Goal: Find specific page/section: Find specific page/section

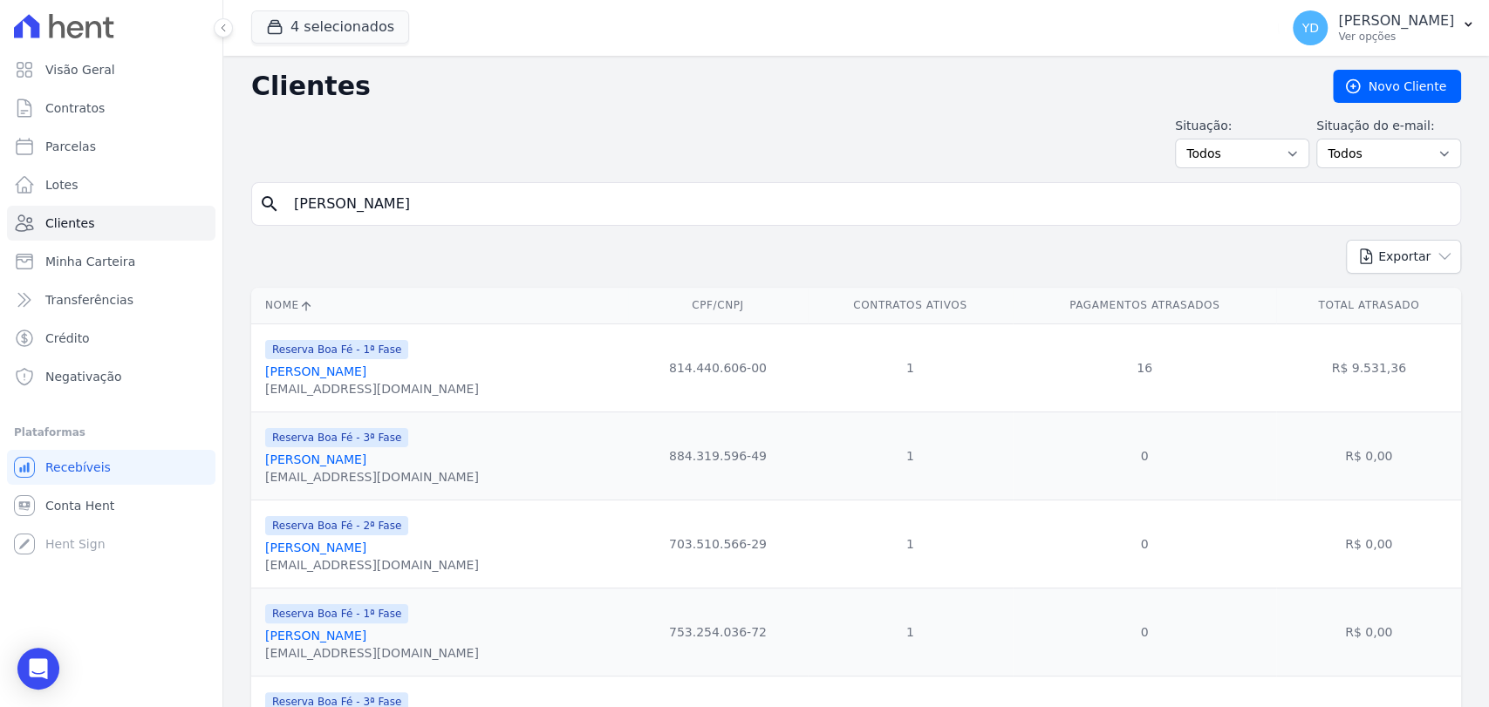
click at [412, 211] on input "[PERSON_NAME]" at bounding box center [868, 204] width 1170 height 35
type input "[PERSON_NAME]"
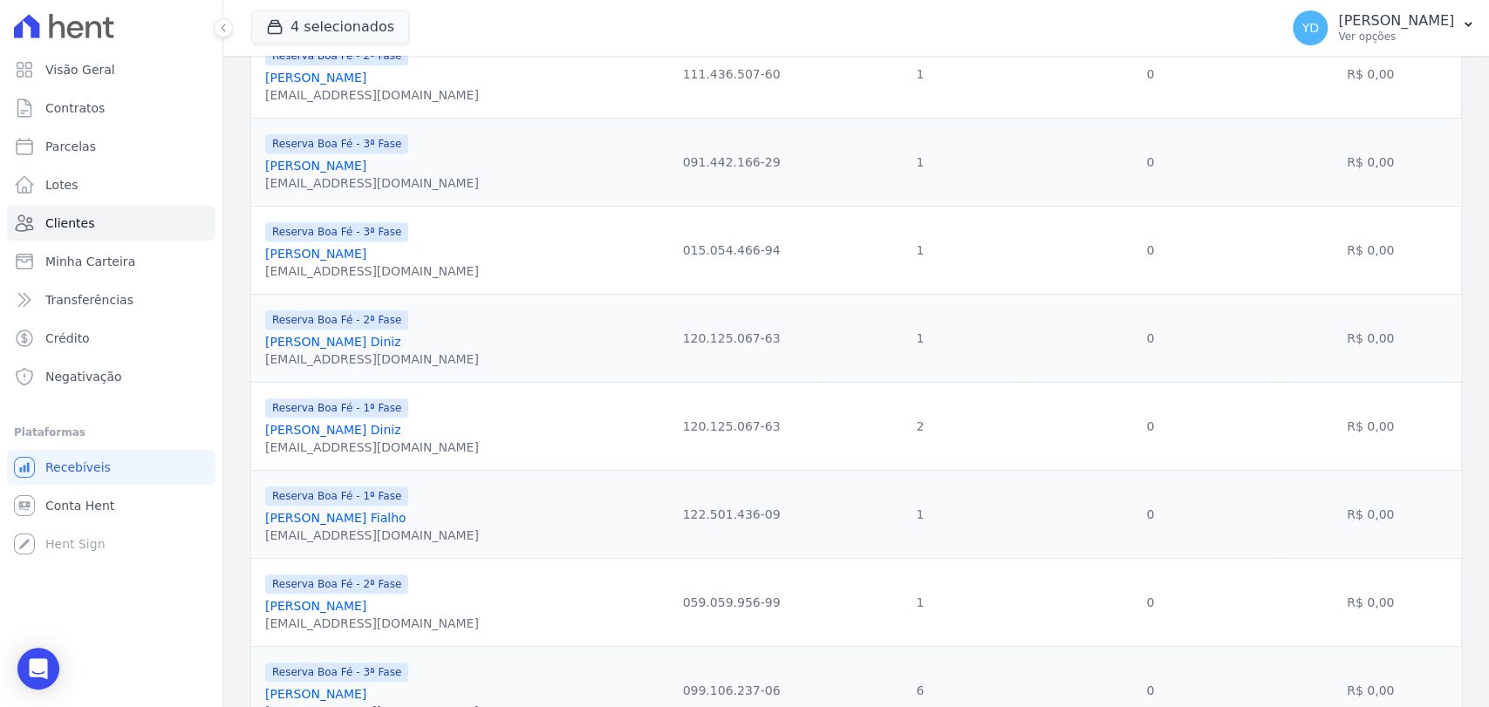
scroll to position [726, 0]
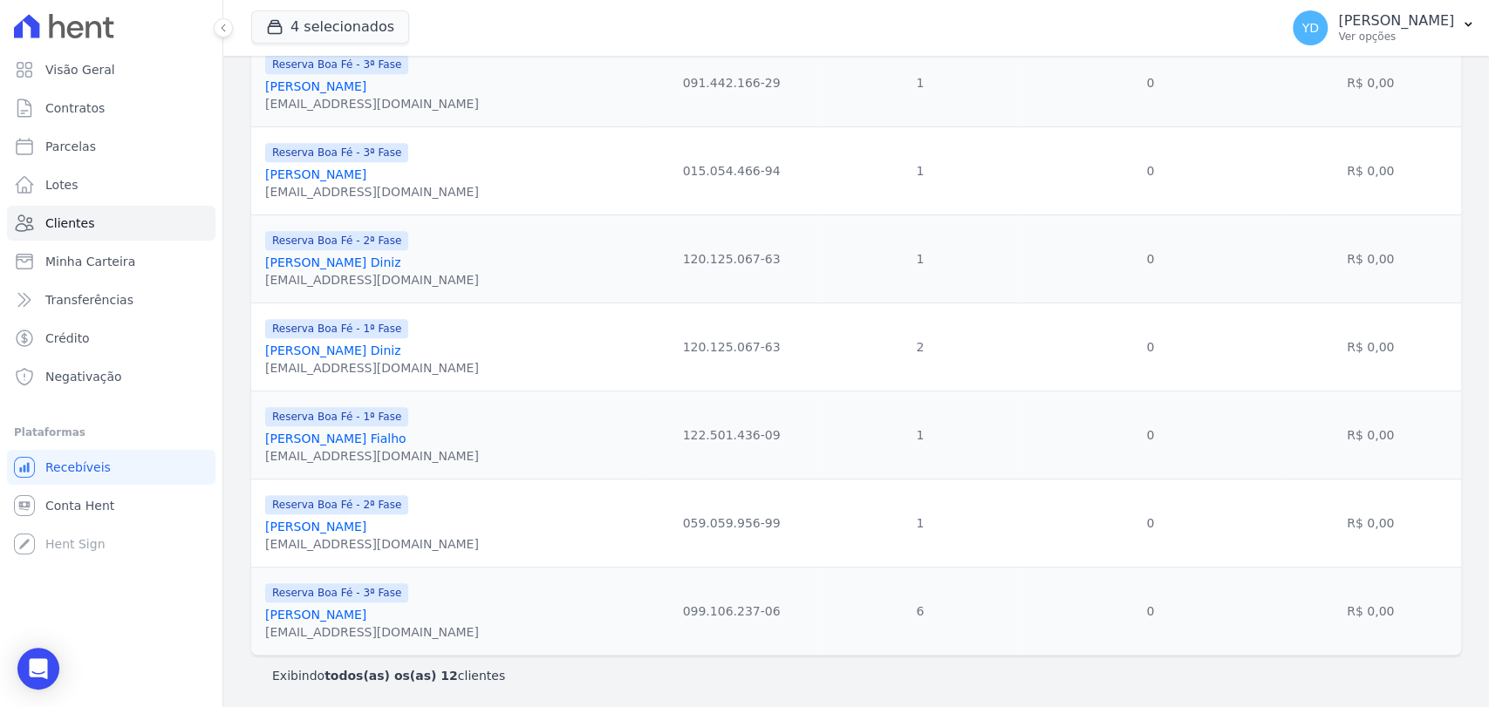
click at [333, 260] on link "[PERSON_NAME] Diniz" at bounding box center [333, 263] width 136 height 14
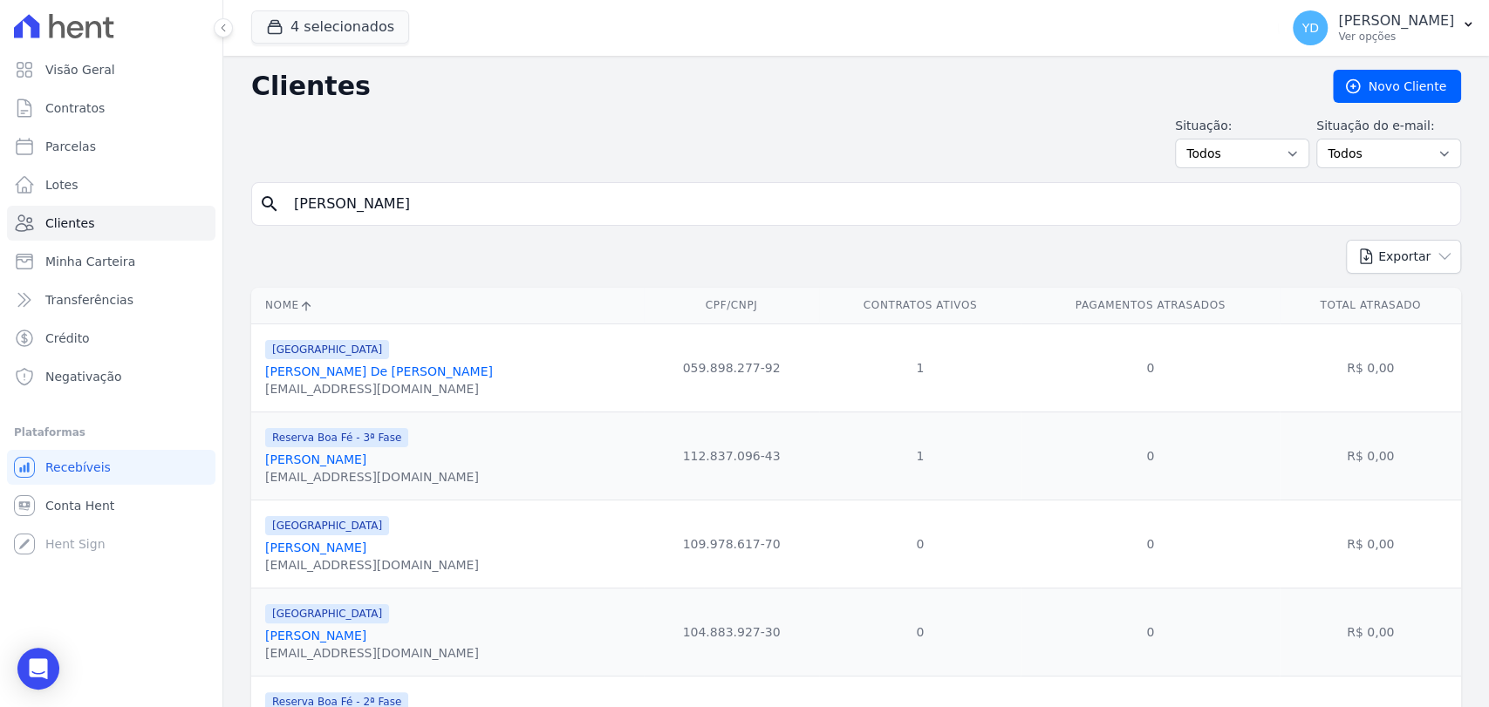
click at [422, 197] on input "[PERSON_NAME]" at bounding box center [868, 204] width 1170 height 35
type input "[PERSON_NAME]"
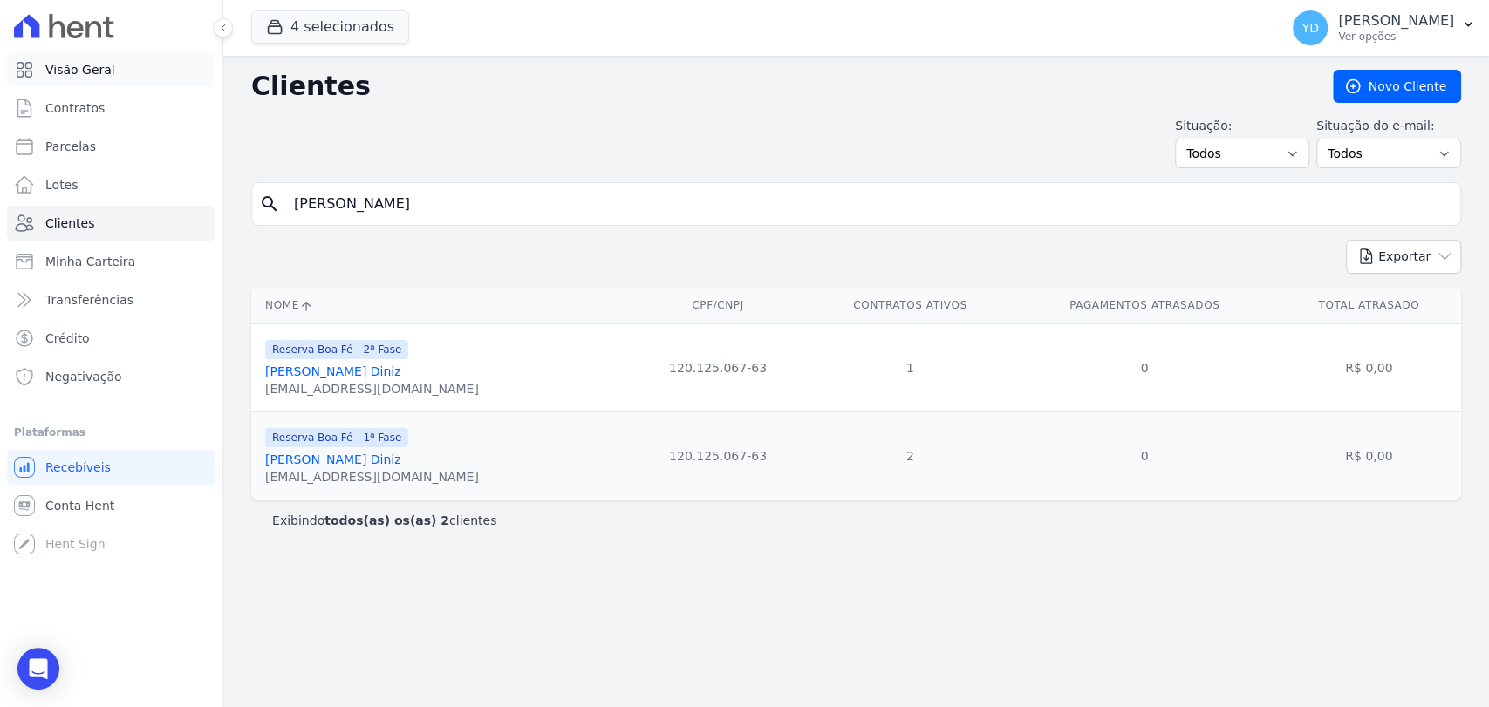
click at [77, 70] on span "Visão Geral" at bounding box center [80, 69] width 70 height 17
